Goal: Transaction & Acquisition: Purchase product/service

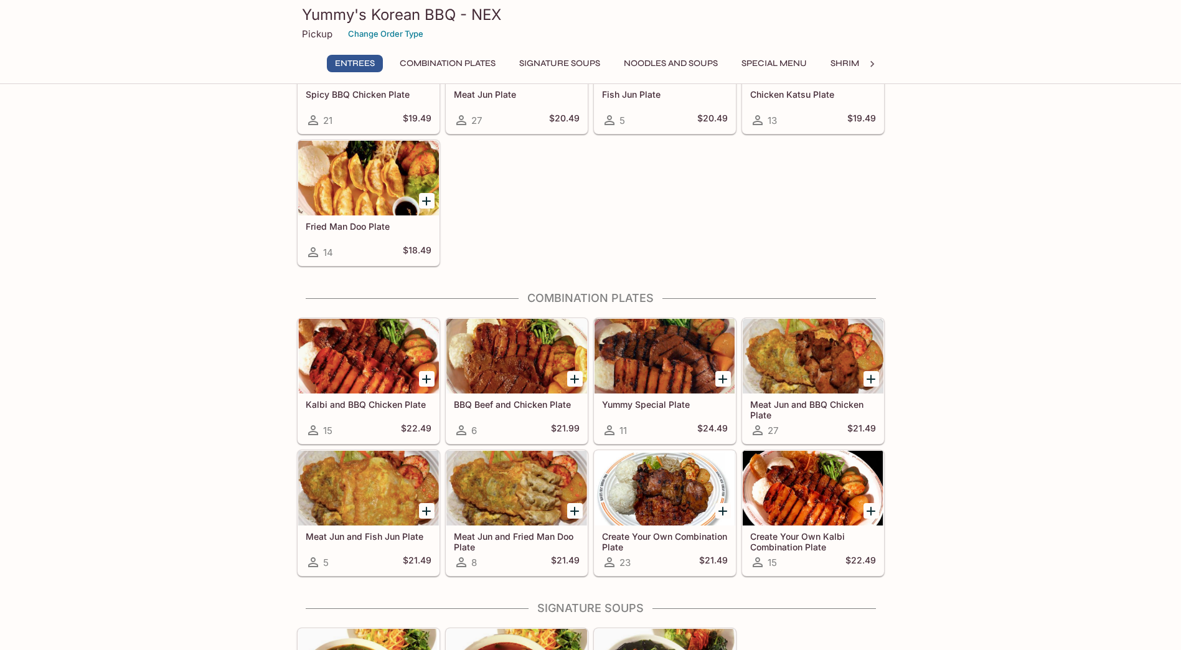
scroll to position [249, 0]
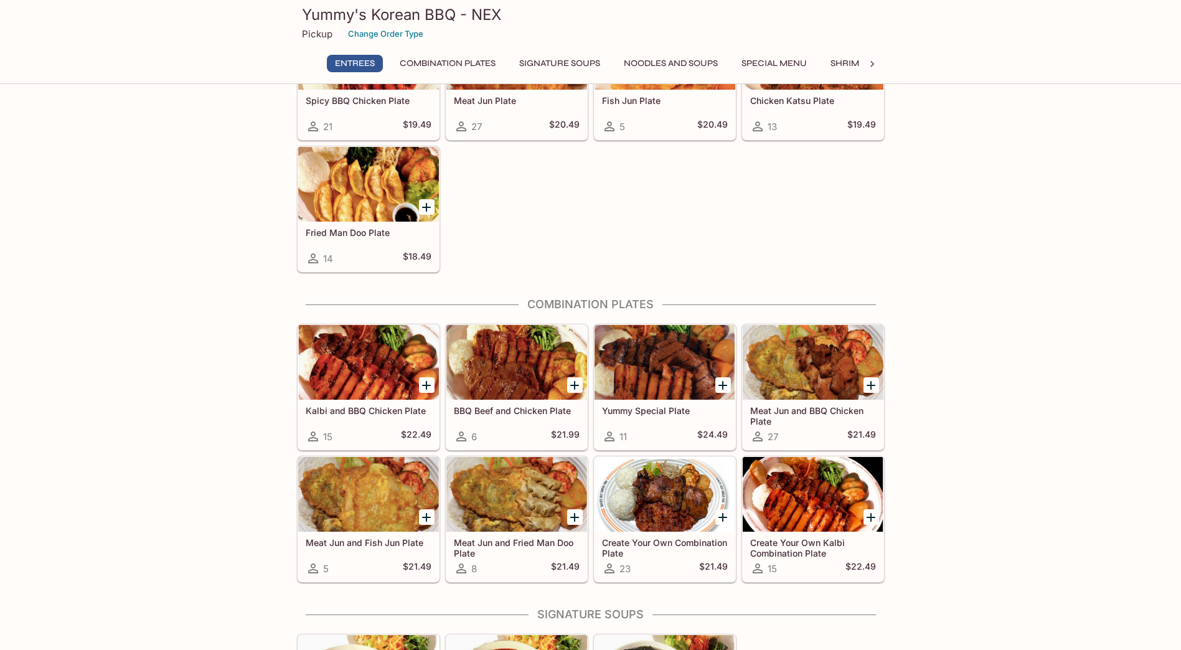
click at [518, 350] on div at bounding box center [516, 362] width 141 height 75
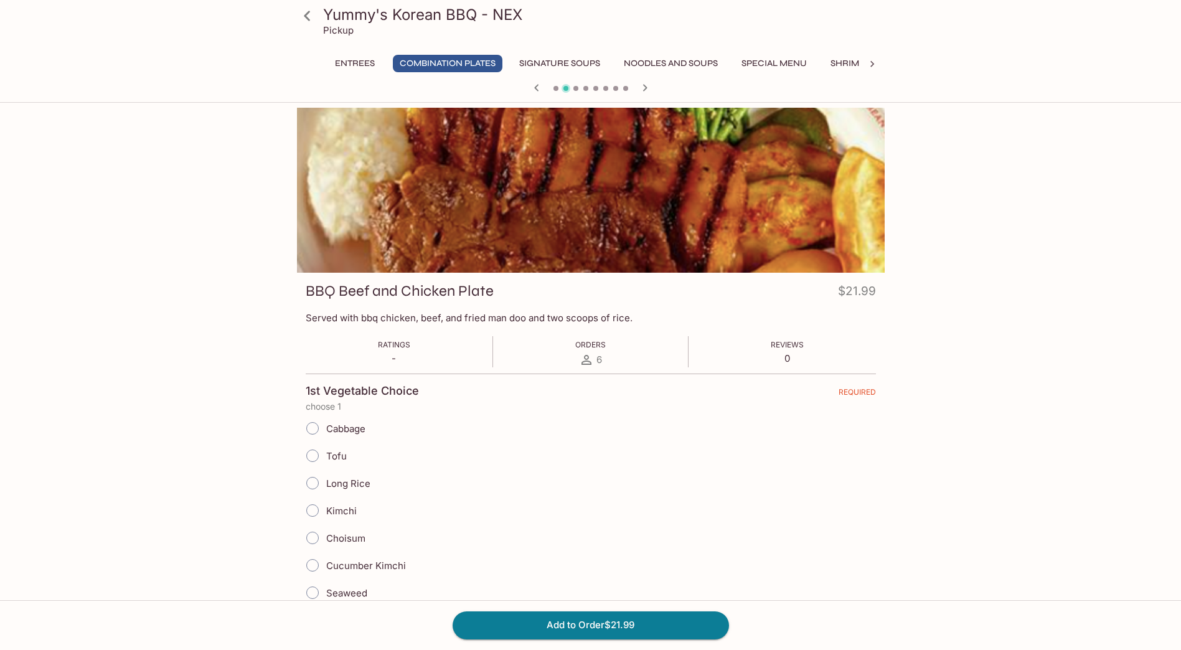
scroll to position [125, 0]
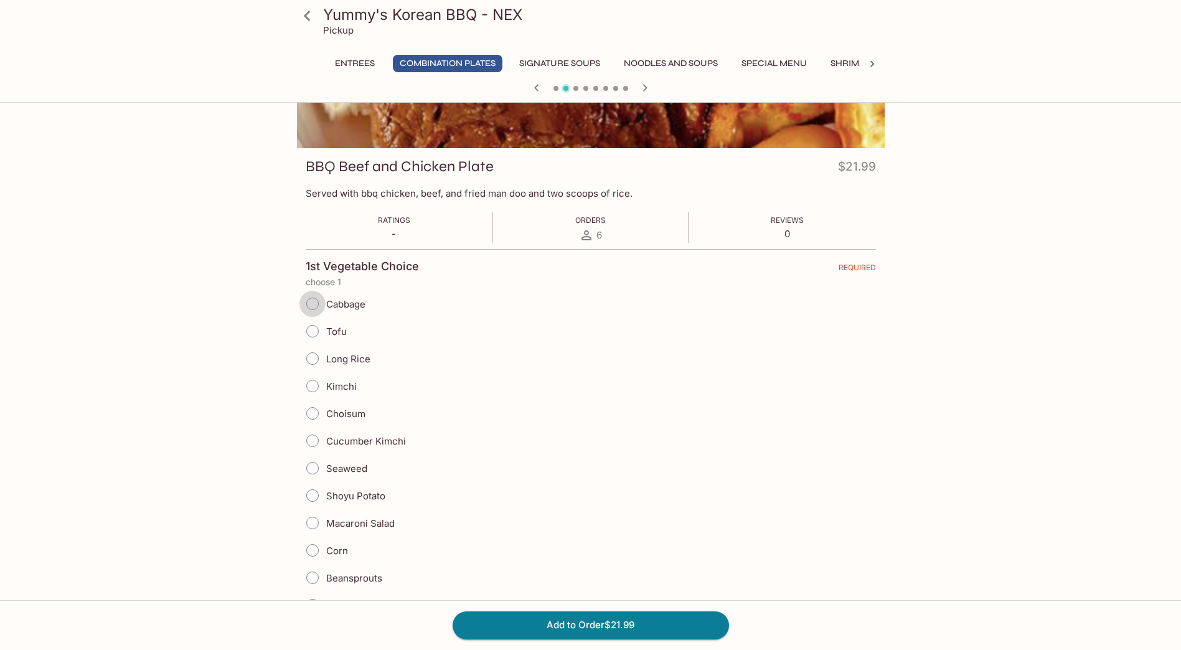
click at [319, 308] on input "Cabbage" at bounding box center [312, 304] width 26 height 26
radio input "true"
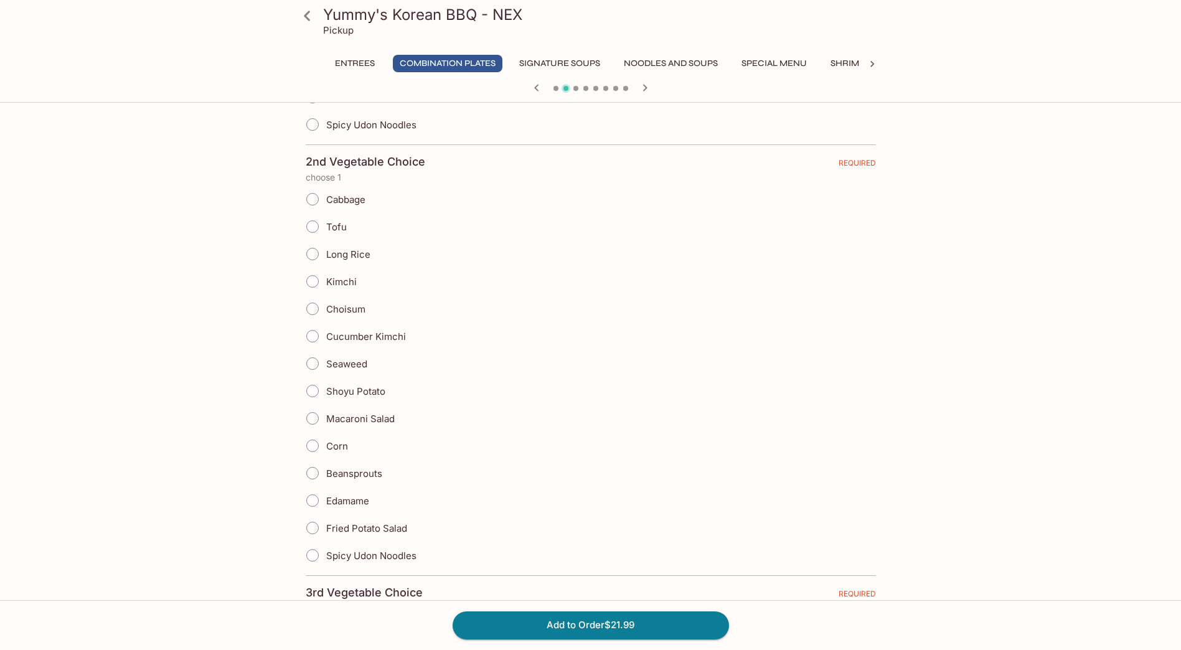
scroll to position [872, 0]
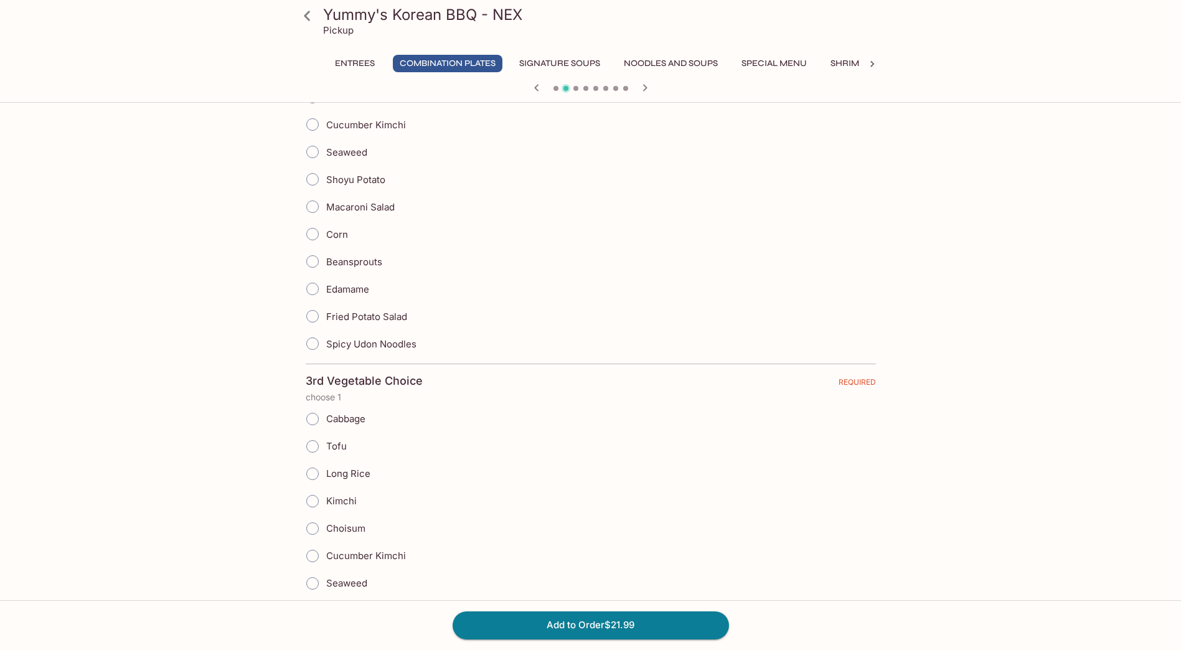
click at [355, 265] on span "Beansprouts" at bounding box center [354, 262] width 56 height 12
click at [326, 265] on input "Beansprouts" at bounding box center [312, 261] width 26 height 26
radio input "true"
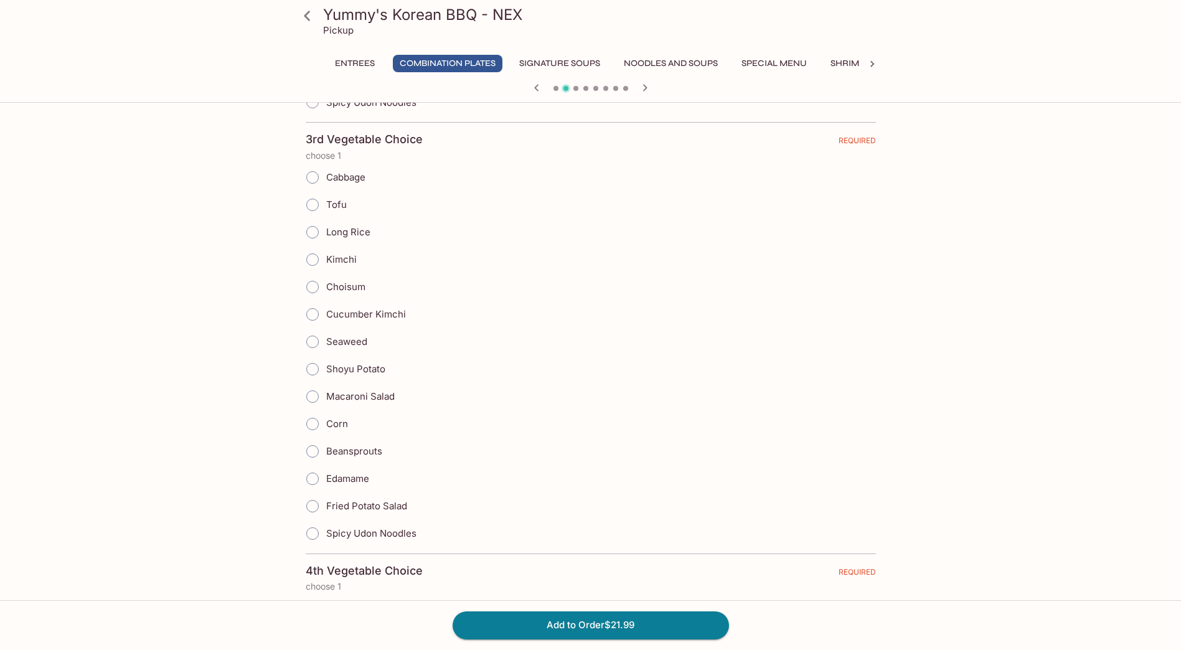
scroll to position [1121, 0]
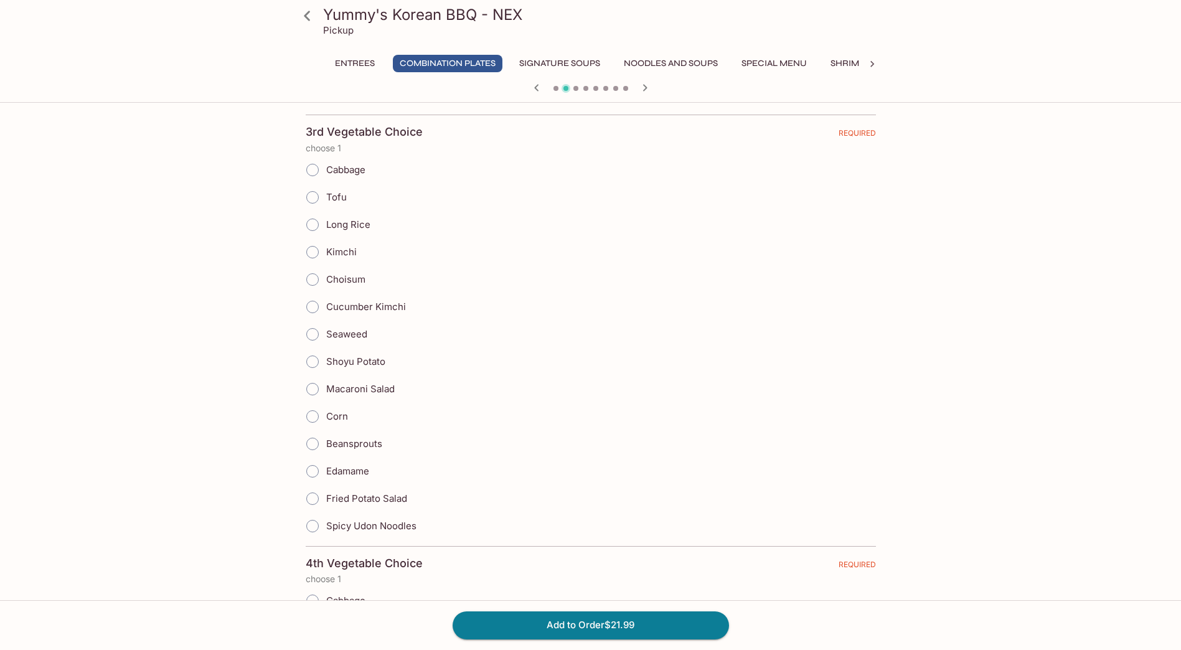
click at [328, 200] on span "Tofu" at bounding box center [336, 197] width 21 height 12
click at [326, 200] on input "Tofu" at bounding box center [312, 197] width 26 height 26
radio input "true"
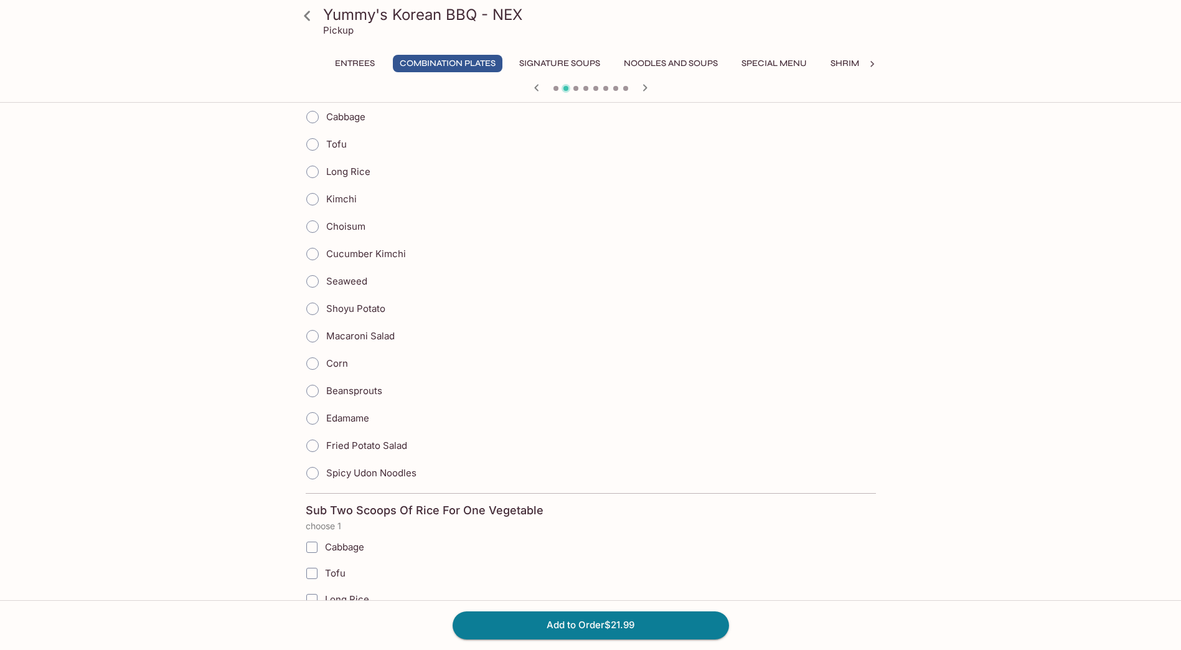
scroll to position [1619, 0]
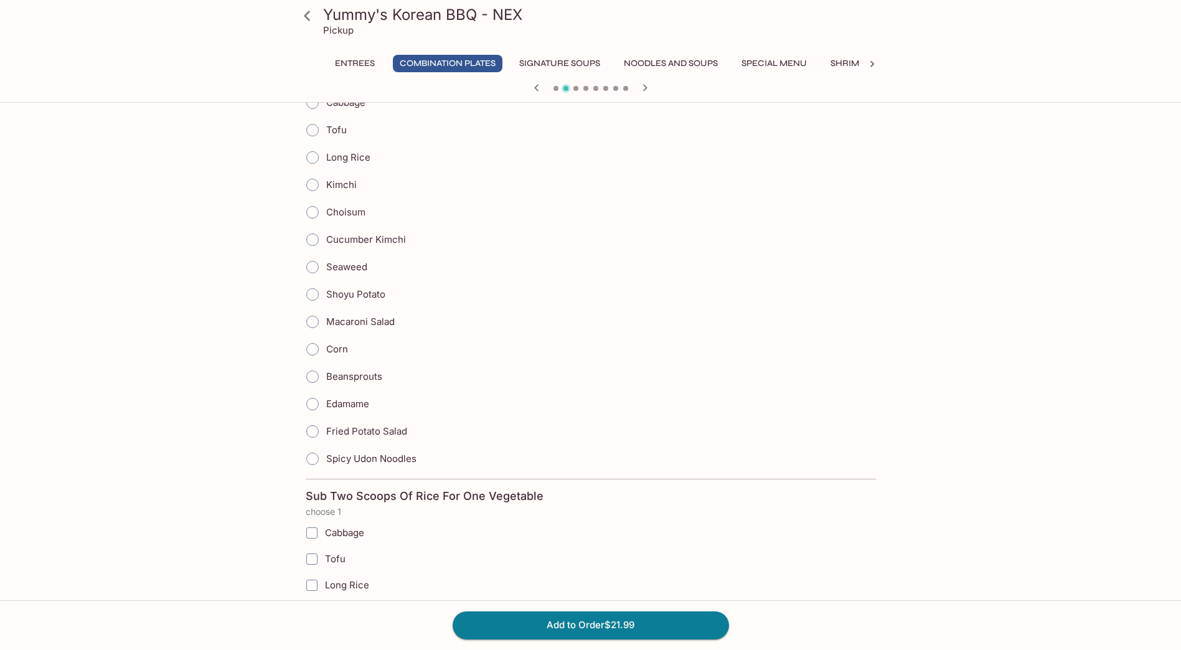
click at [378, 294] on span "Shoyu Potato" at bounding box center [355, 294] width 59 height 12
click at [326, 294] on input "Shoyu Potato" at bounding box center [312, 294] width 26 height 26
radio input "true"
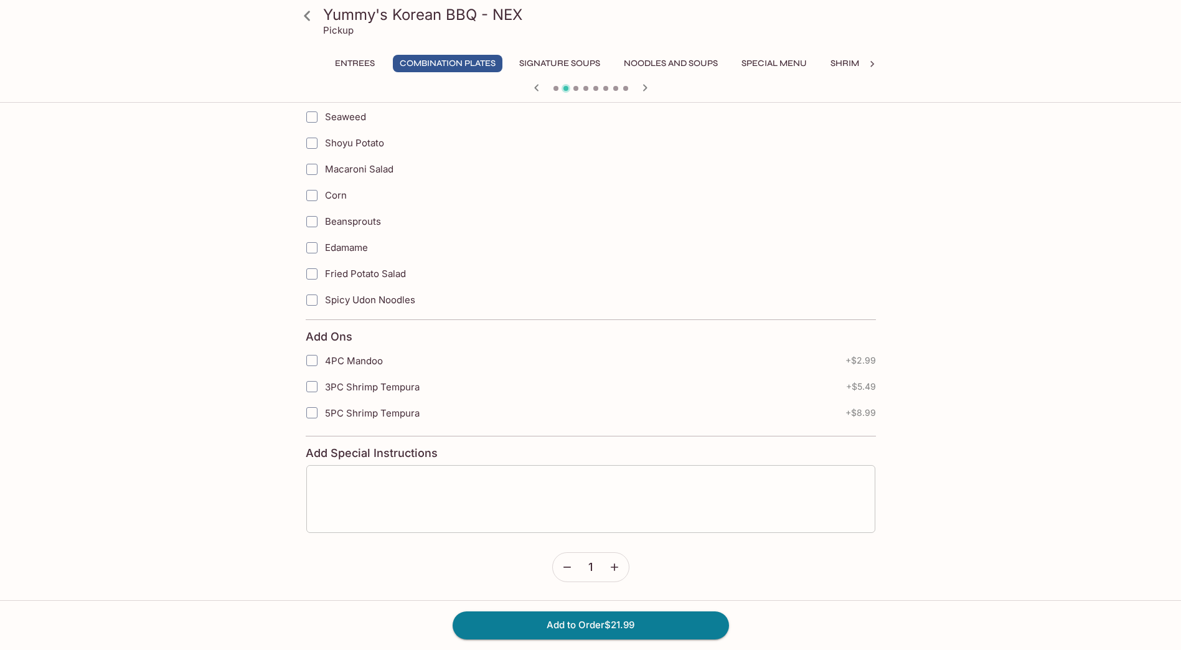
scroll to position [2129, 0]
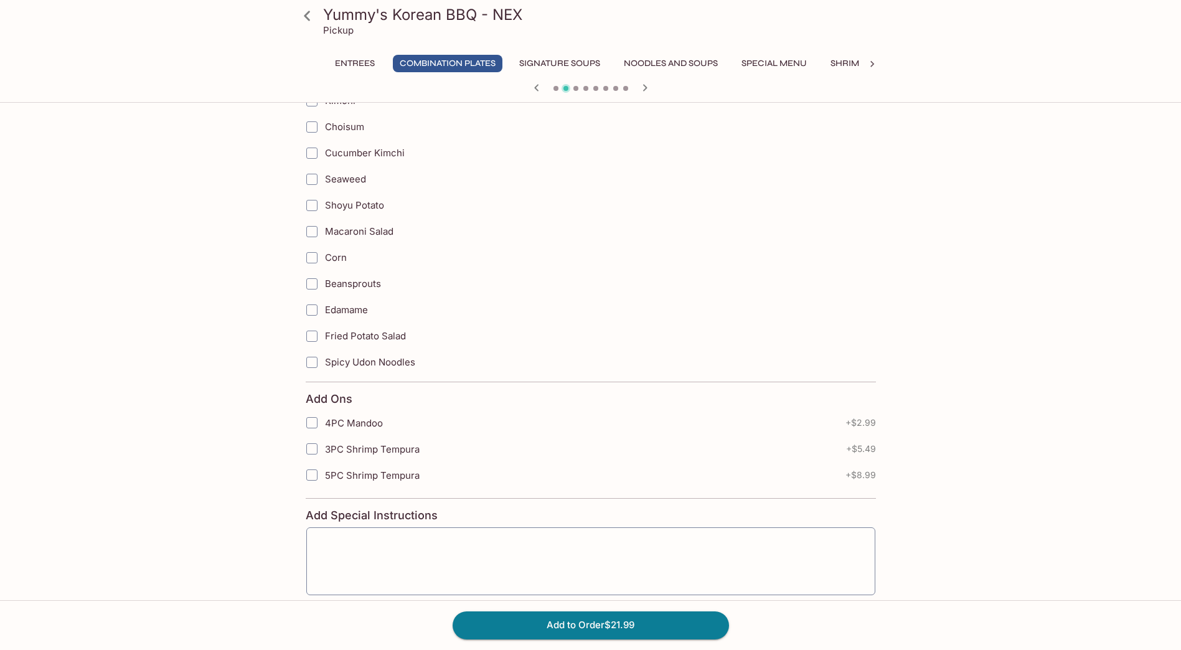
click at [385, 445] on span "3PC Shrimp Tempura" at bounding box center [372, 449] width 95 height 12
click at [324, 445] on input "3PC Shrimp Tempura" at bounding box center [311, 448] width 25 height 25
checkbox input "true"
click at [362, 428] on span "4PC Mandoo" at bounding box center [354, 423] width 58 height 12
click at [324, 428] on input "4PC Mandoo" at bounding box center [311, 422] width 25 height 25
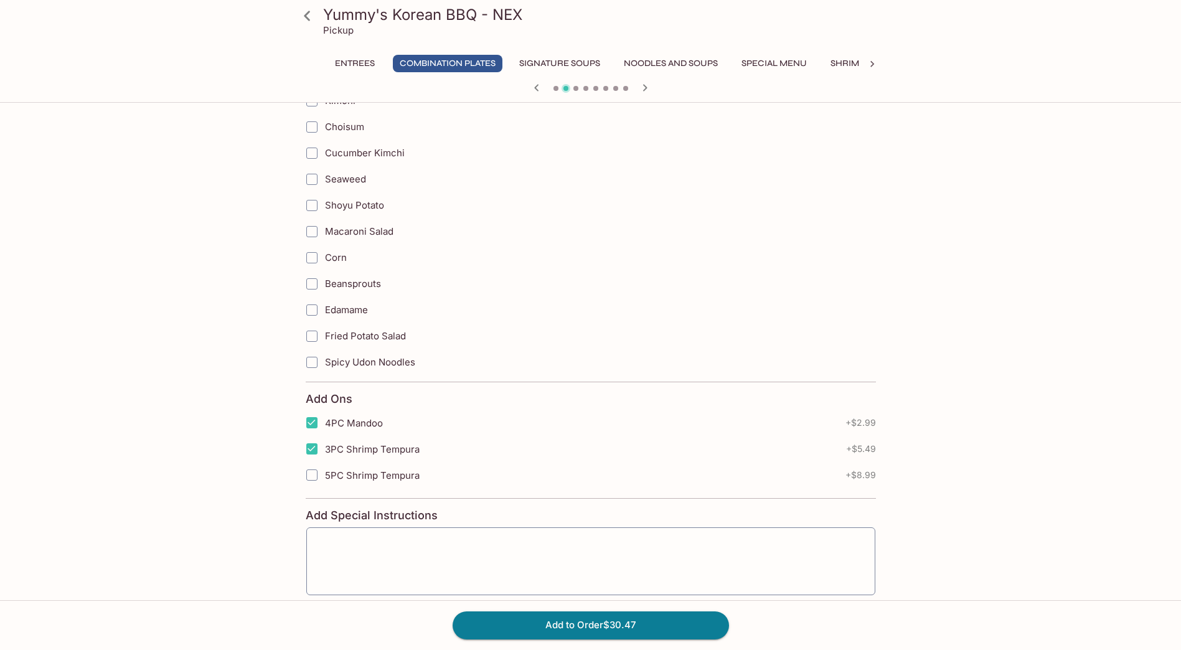
click at [369, 432] on label "4PC Mandoo" at bounding box center [512, 423] width 427 height 26
click at [324, 432] on input "4PC Mandoo" at bounding box center [311, 422] width 25 height 25
checkbox input "false"
click at [611, 617] on button "Add to Order $27.48" at bounding box center [591, 624] width 276 height 27
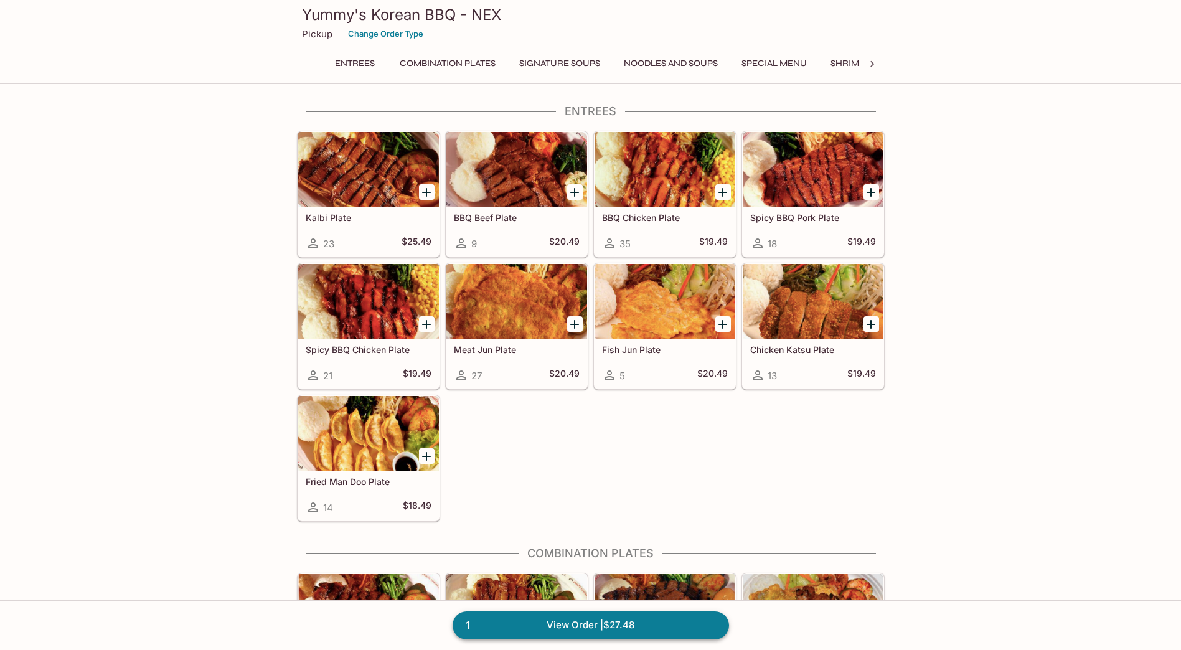
click at [646, 622] on link "1 View Order | $27.48" at bounding box center [591, 624] width 276 height 27
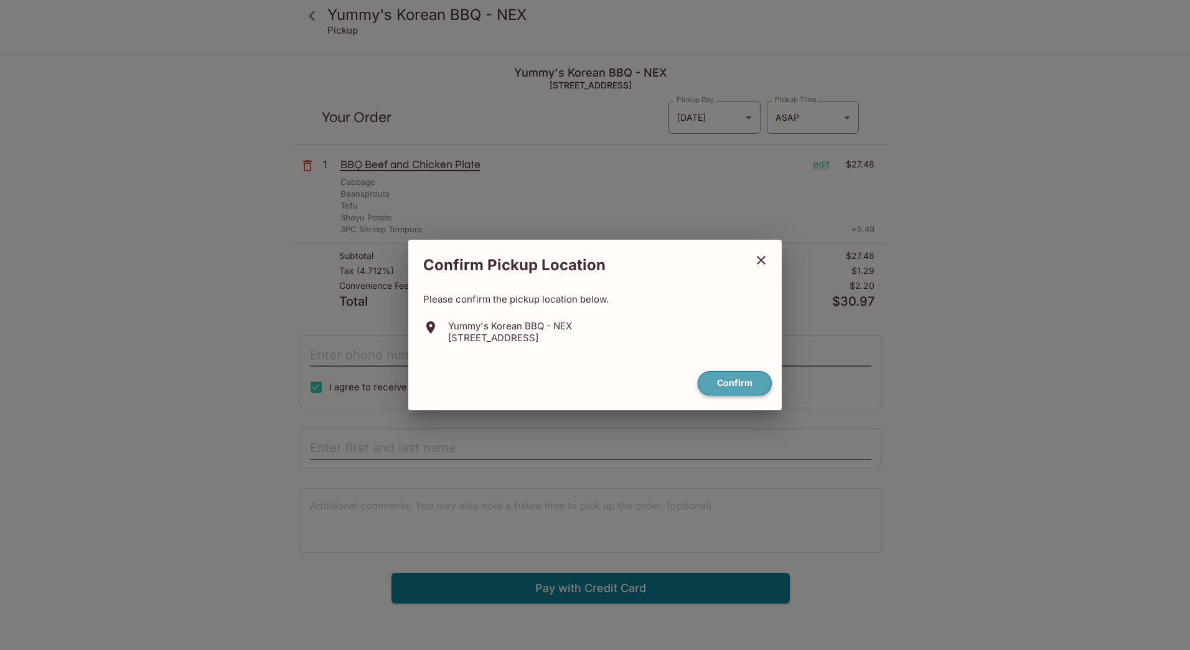
click at [730, 377] on button "Confirm" at bounding box center [735, 383] width 74 height 24
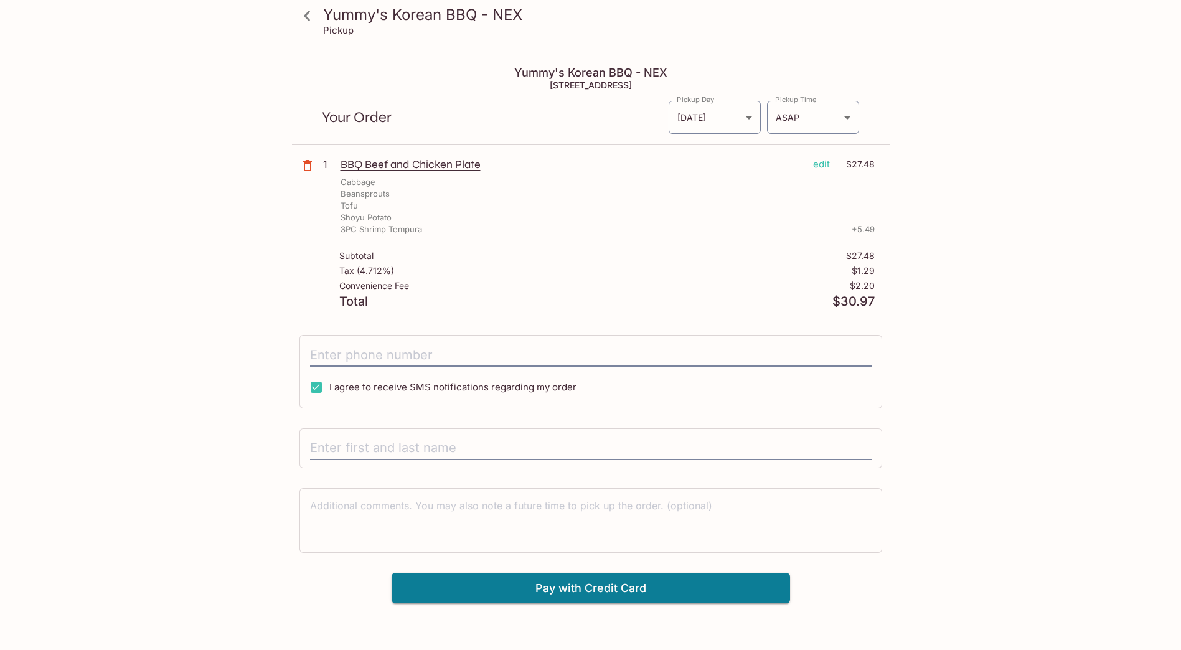
click at [688, 367] on div "I agree to receive SMS notifications regarding my order" at bounding box center [590, 371] width 583 height 73
click at [770, 314] on div "Subtotal $27.48 Tax ( 4.712% ) $1.29 Convenience Fee $2.20 Total $30.97" at bounding box center [591, 279] width 598 height 72
click at [760, 353] on input "tel" at bounding box center [591, 355] width 562 height 24
type input "[PHONE_NUMBER]"
click at [552, 457] on input "text" at bounding box center [591, 448] width 562 height 24
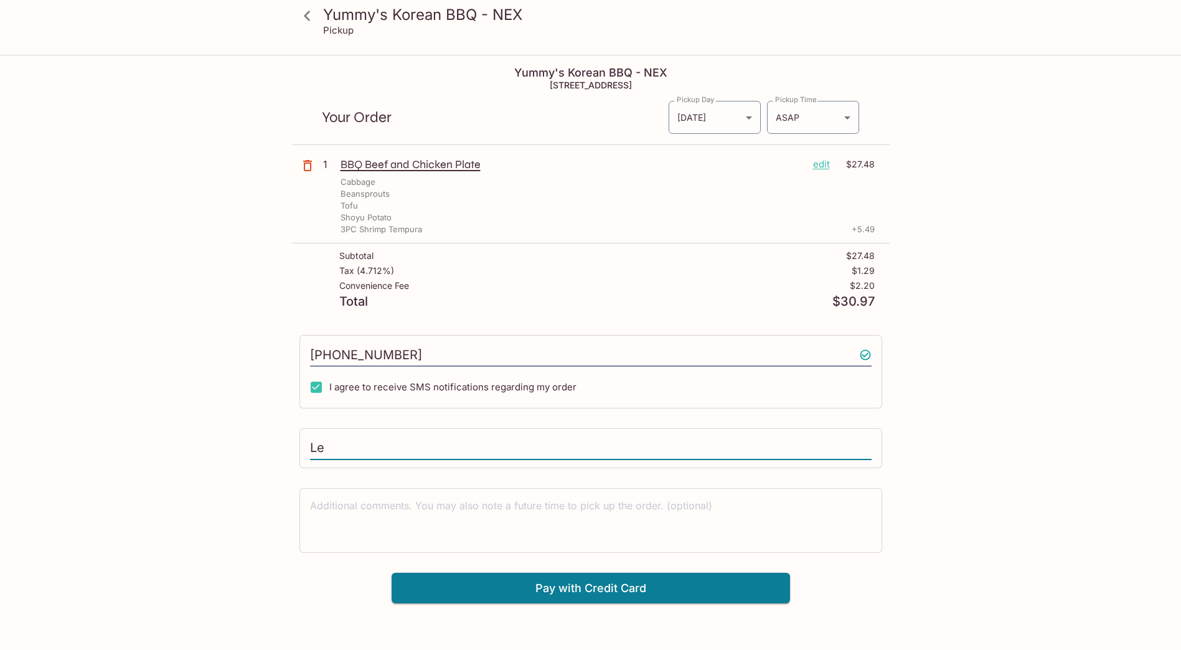
type input "L"
type input "[PERSON_NAME]"
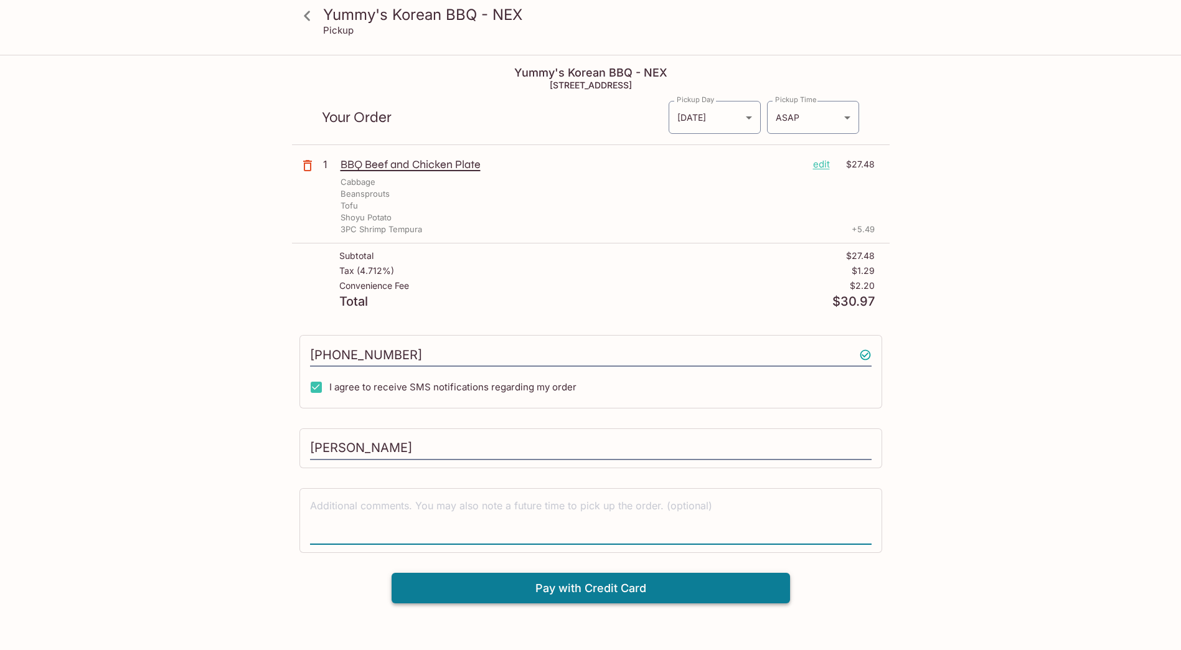
click at [564, 590] on button "Pay with Credit Card" at bounding box center [591, 588] width 398 height 31
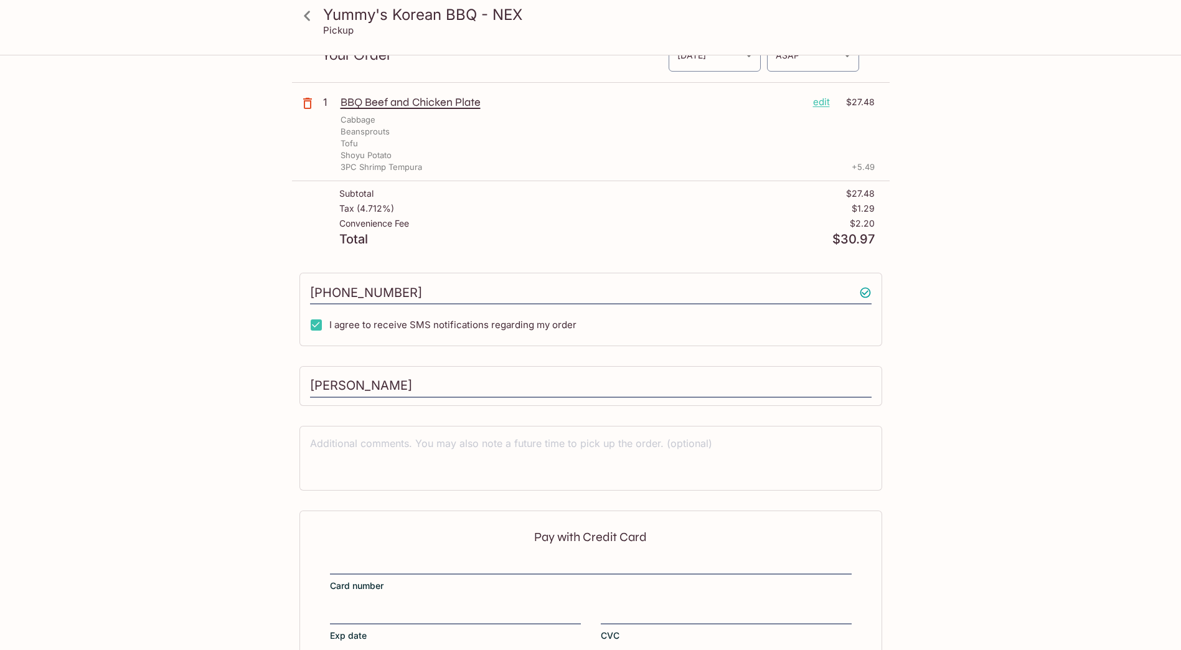
scroll to position [141, 0]
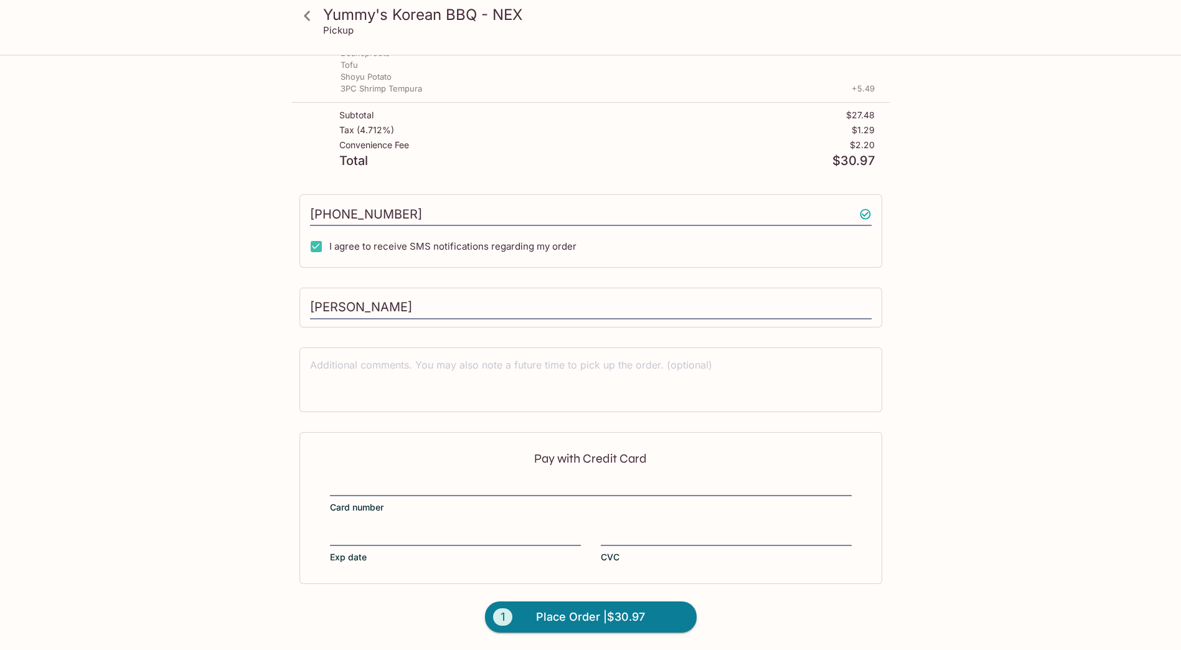
click at [341, 494] on div at bounding box center [591, 487] width 522 height 17
click at [341, 481] on input "Card number" at bounding box center [591, 480] width 522 height 1
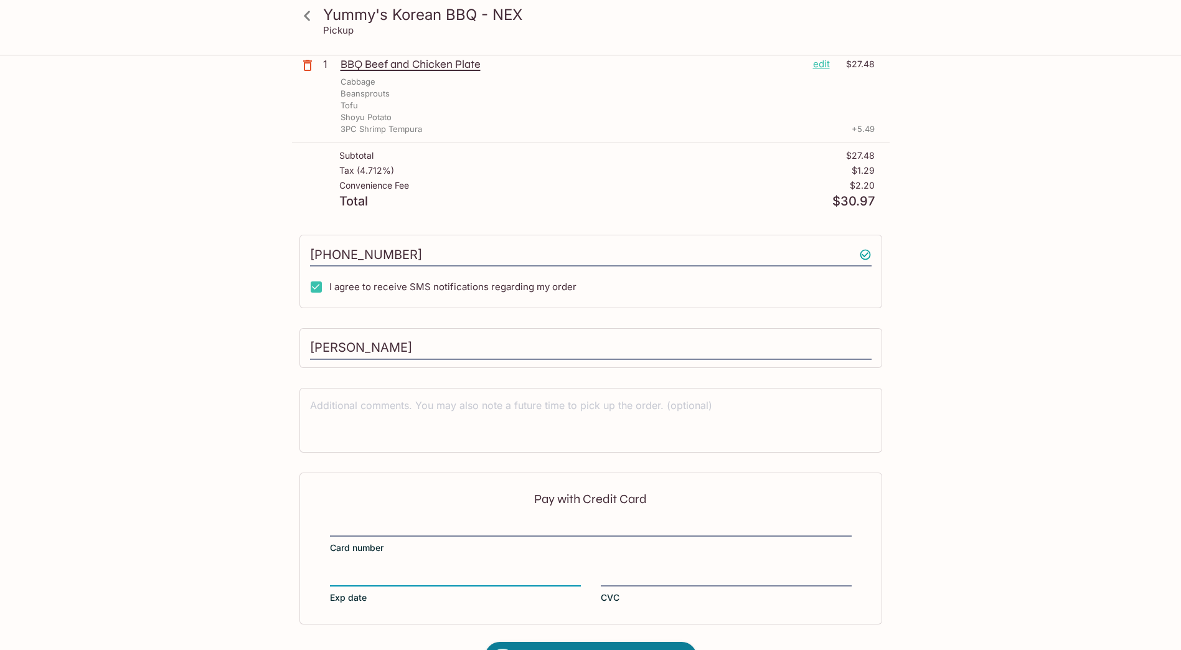
scroll to position [78, 0]
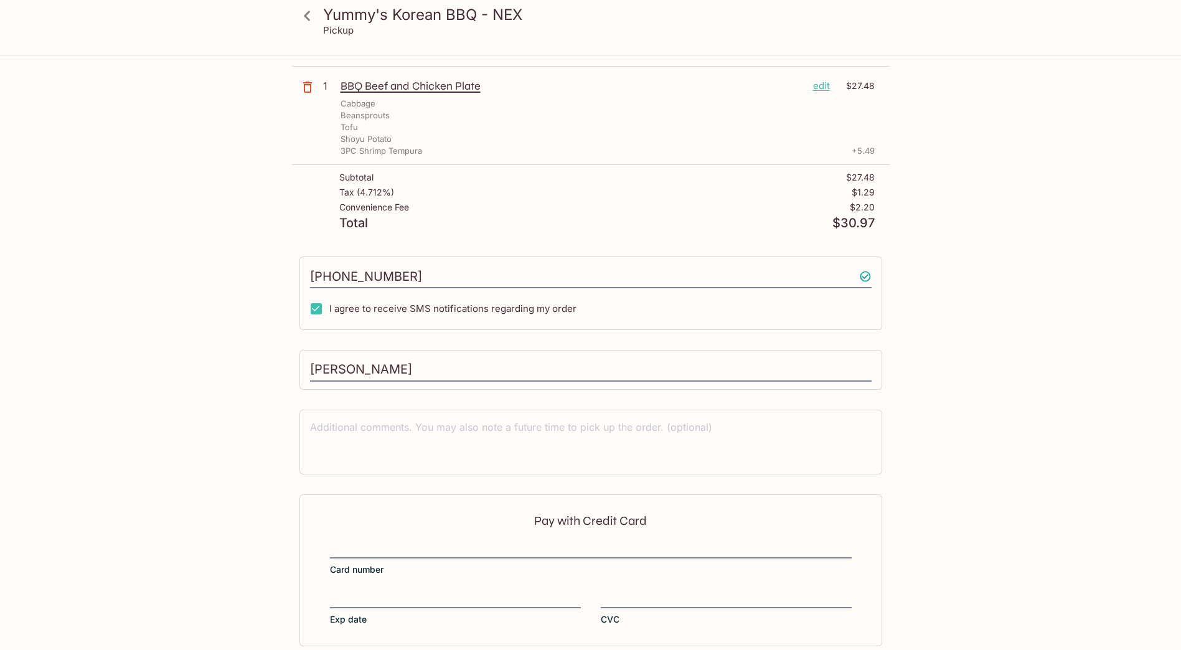
click at [654, 581] on div "Pay with Credit Card Card number Exp date CVC" at bounding box center [590, 570] width 583 height 152
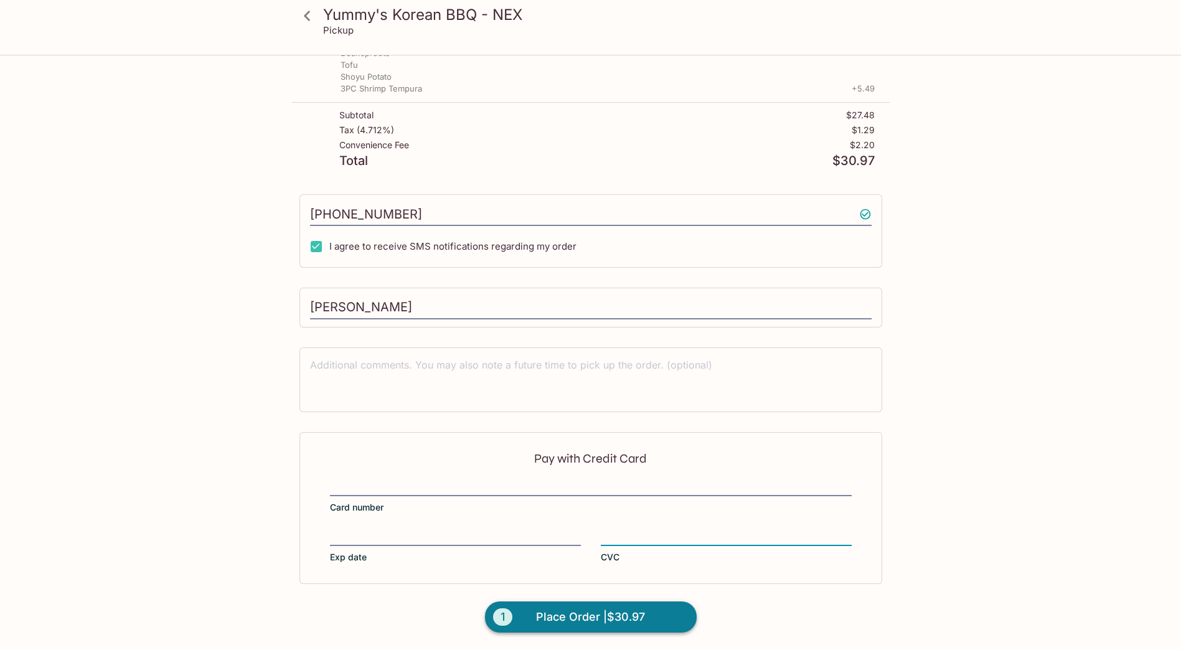
click at [586, 616] on span "Place Order | $30.97" at bounding box center [590, 617] width 109 height 20
